Goal: Information Seeking & Learning: Learn about a topic

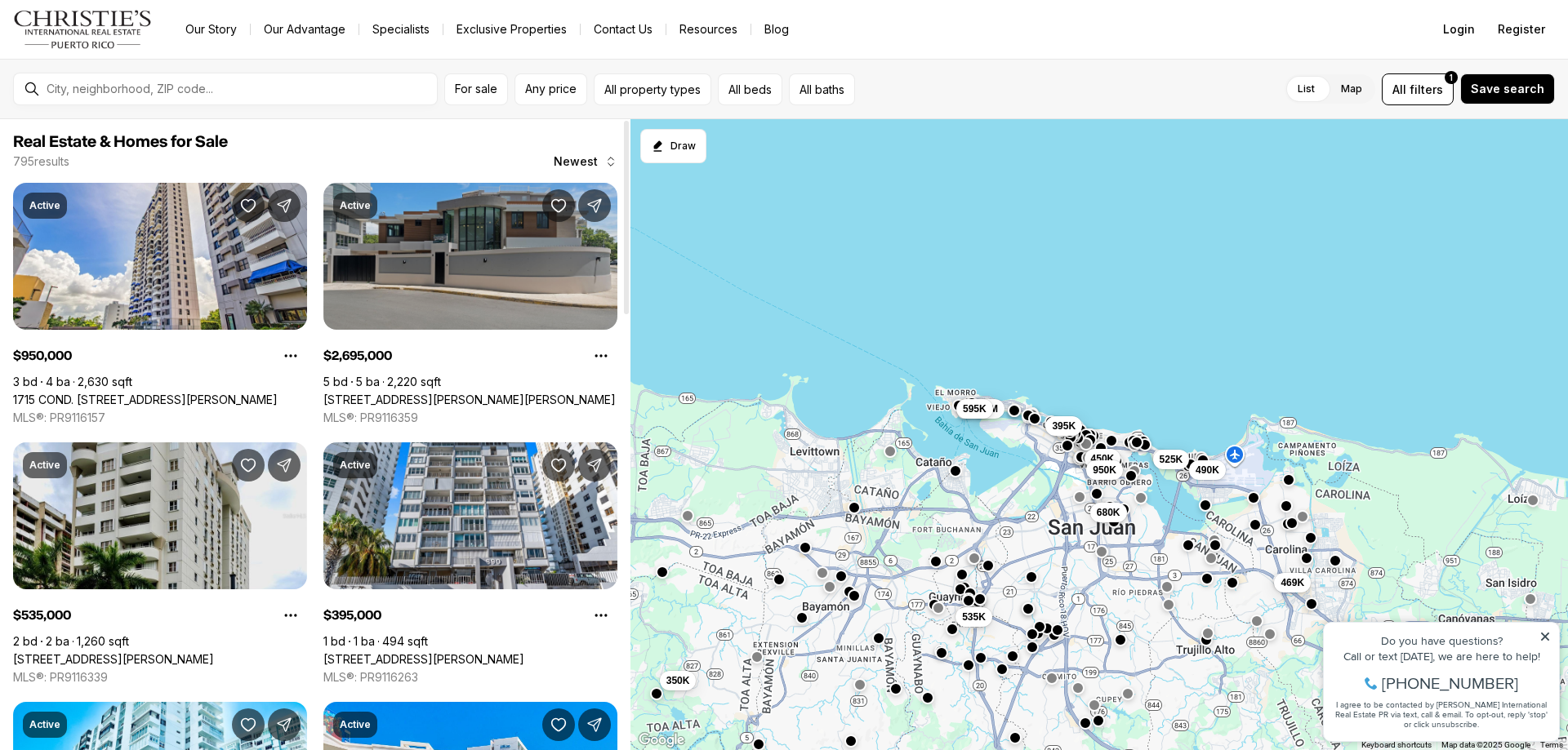
click at [568, 393] on link "[STREET_ADDRESS][PERSON_NAME][PERSON_NAME]" at bounding box center [469, 400] width 293 height 14
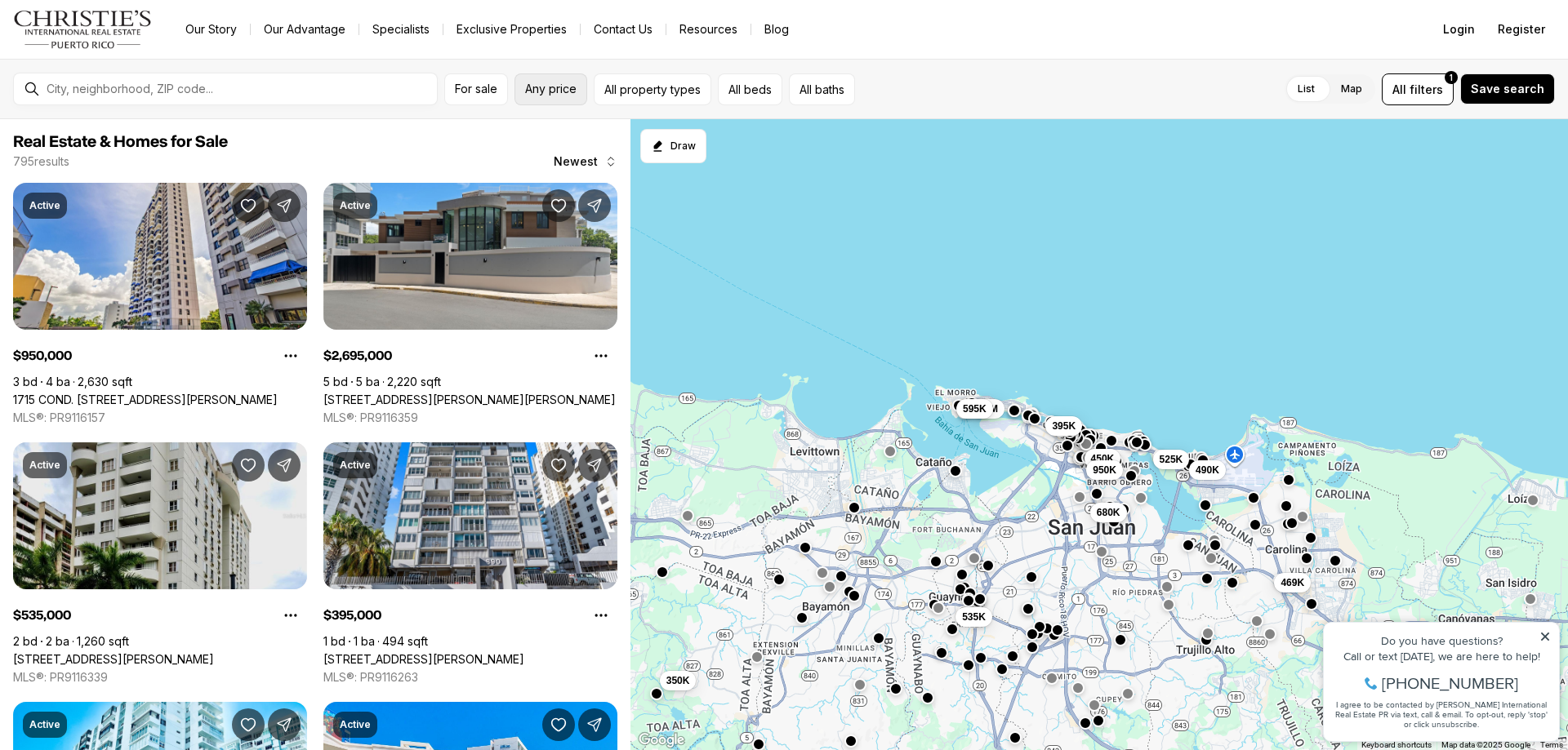
click at [565, 99] on button "Any price" at bounding box center [551, 90] width 73 height 32
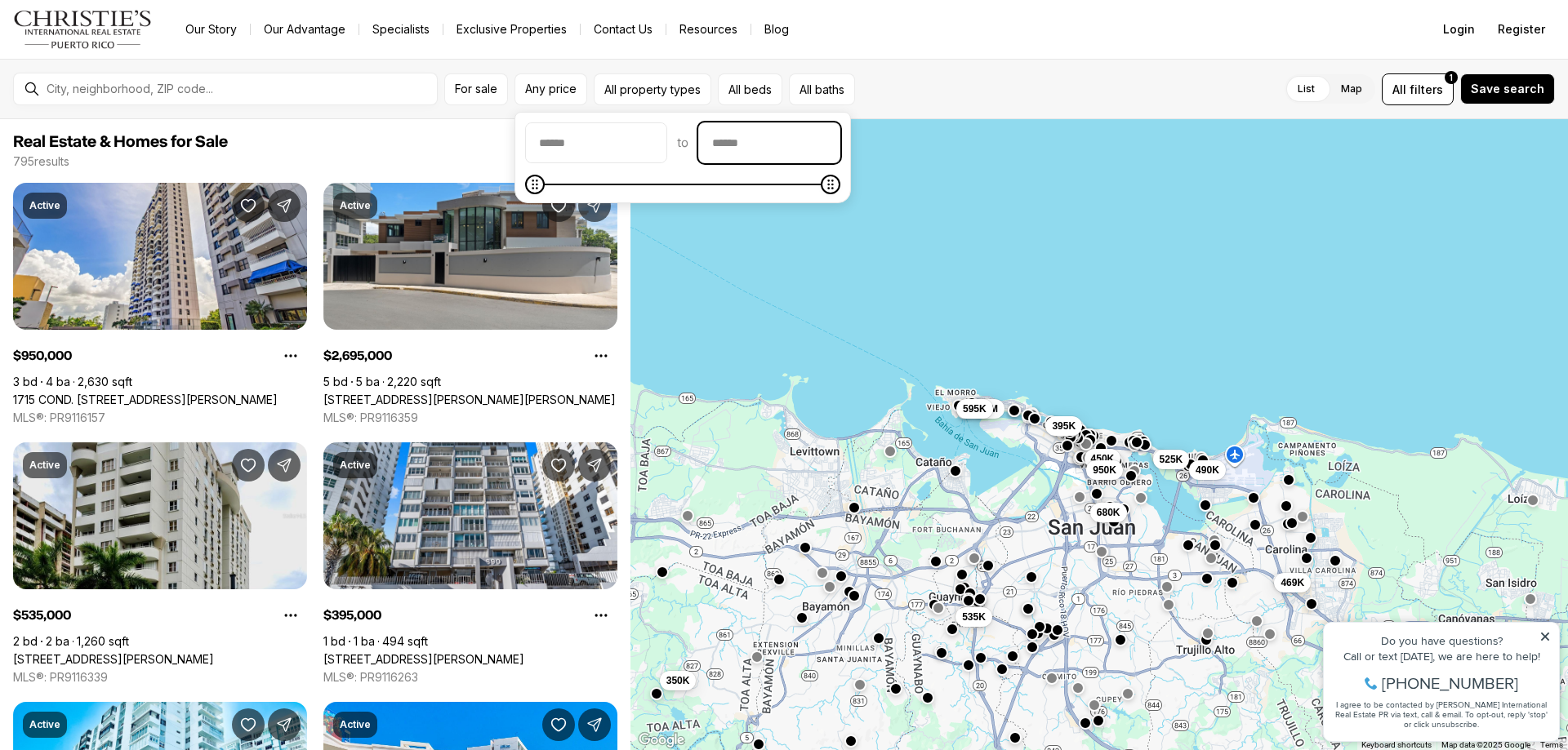
click at [832, 152] on input "priceMax" at bounding box center [770, 143] width 141 height 39
type input "********"
click at [357, 163] on div "795 results Newest" at bounding box center [315, 161] width 604 height 16
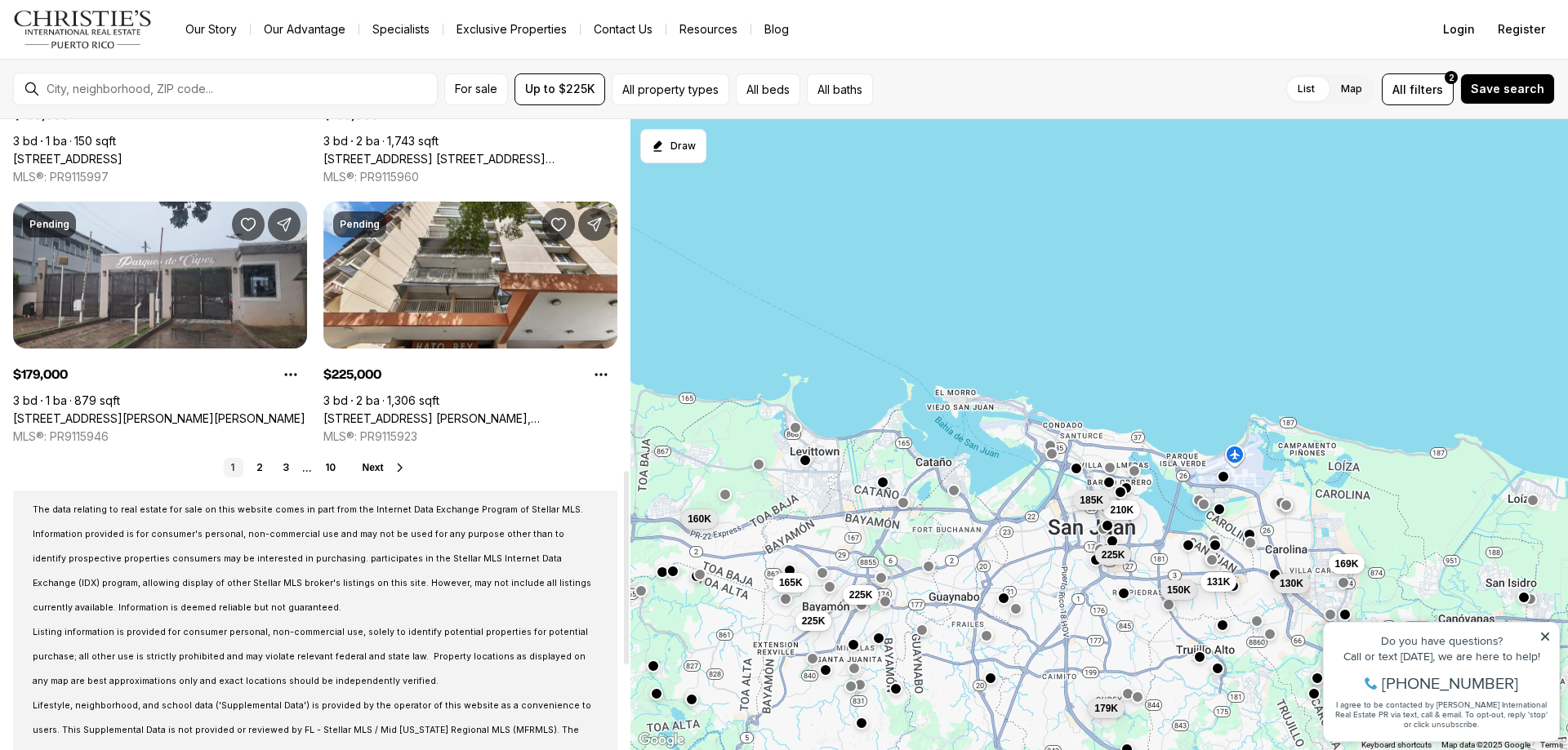
scroll to position [1307, 0]
